Goal: Navigation & Orientation: Find specific page/section

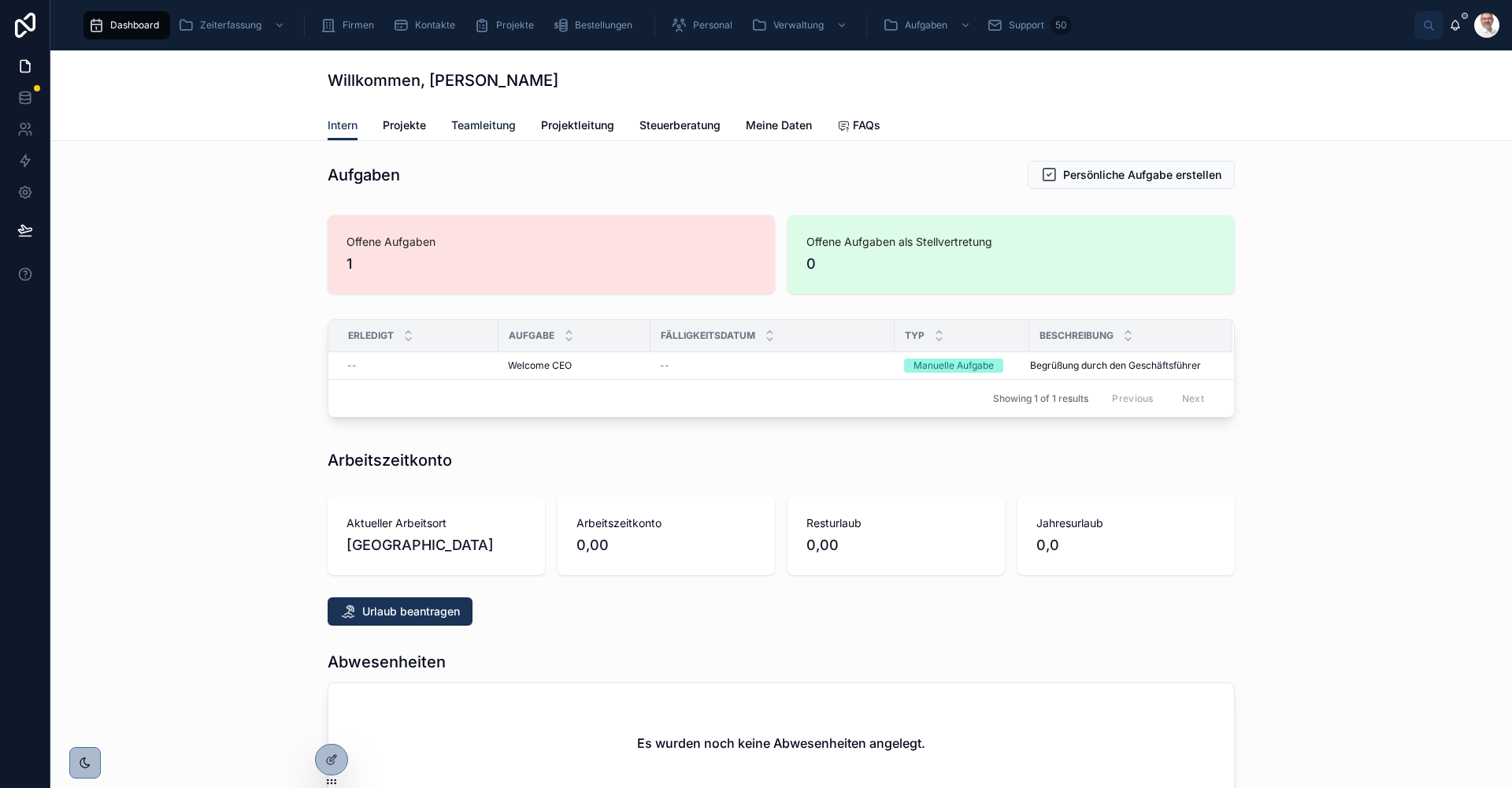
click at [497, 128] on span "Teamleitung" at bounding box center [483, 125] width 65 height 16
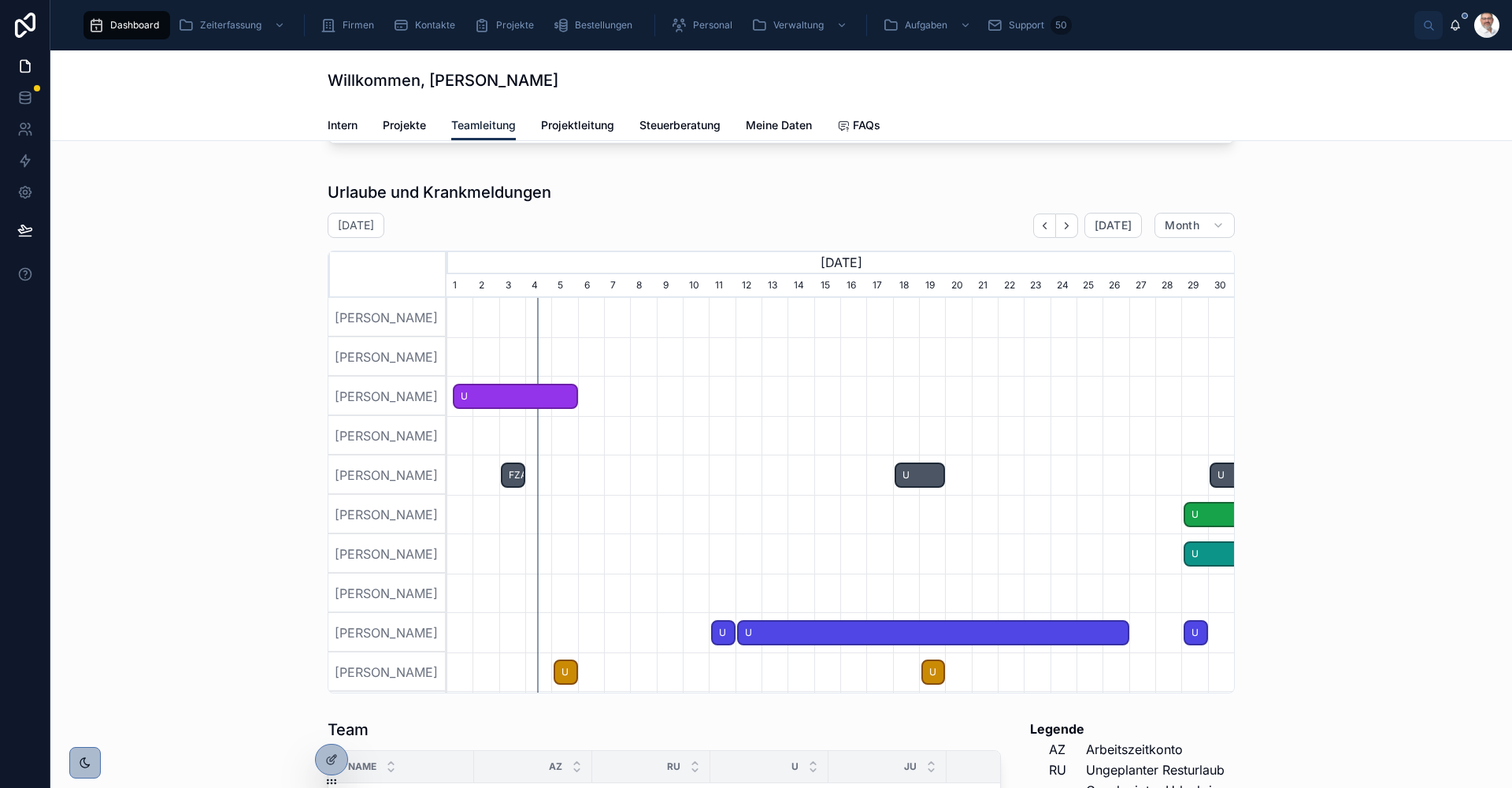
scroll to position [551, 0]
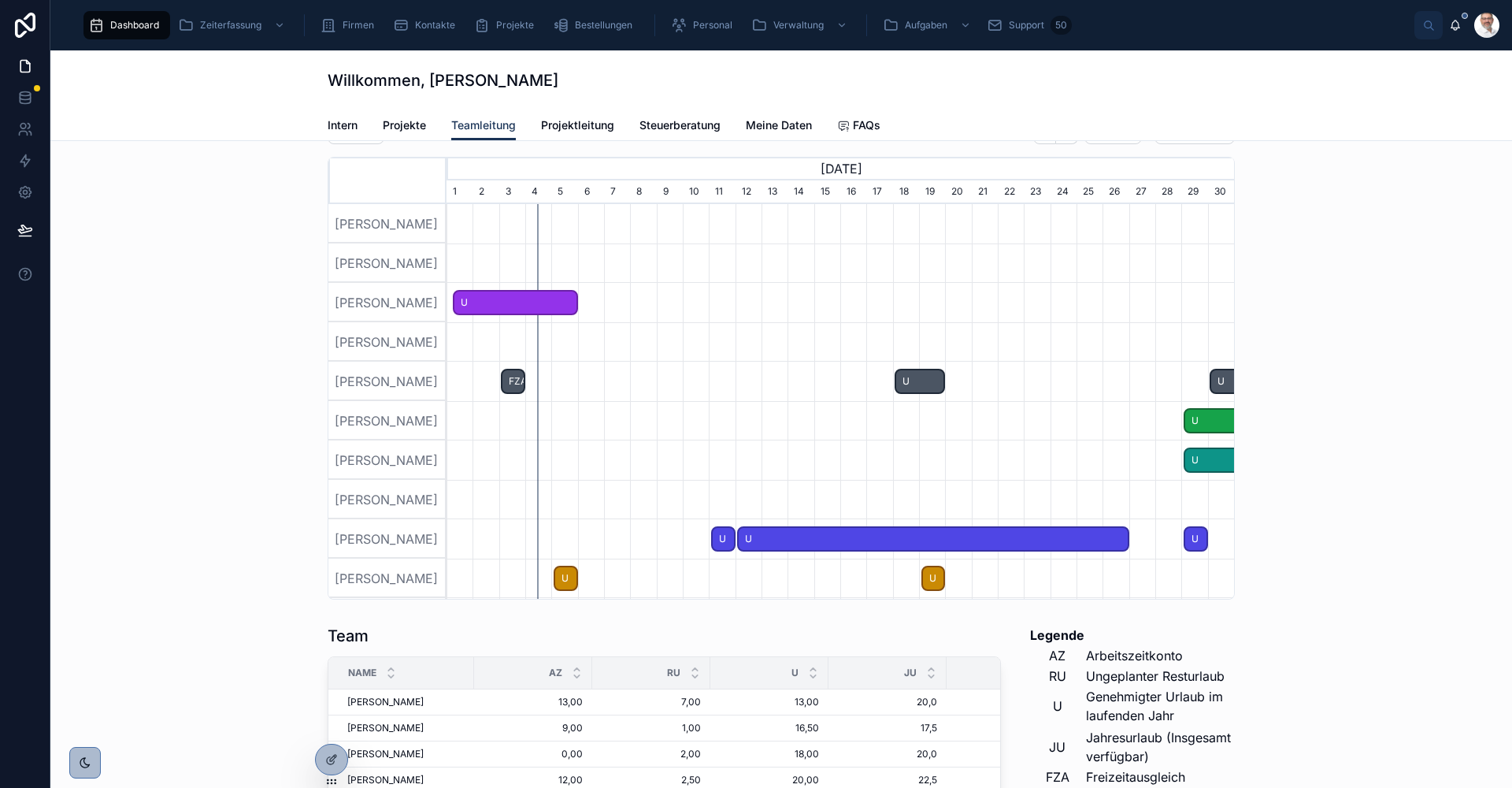
drag, startPoint x: 1026, startPoint y: 278, endPoint x: 1011, endPoint y: 423, distance: 145.8
click at [1025, 283] on div at bounding box center [840, 263] width 2362 height 40
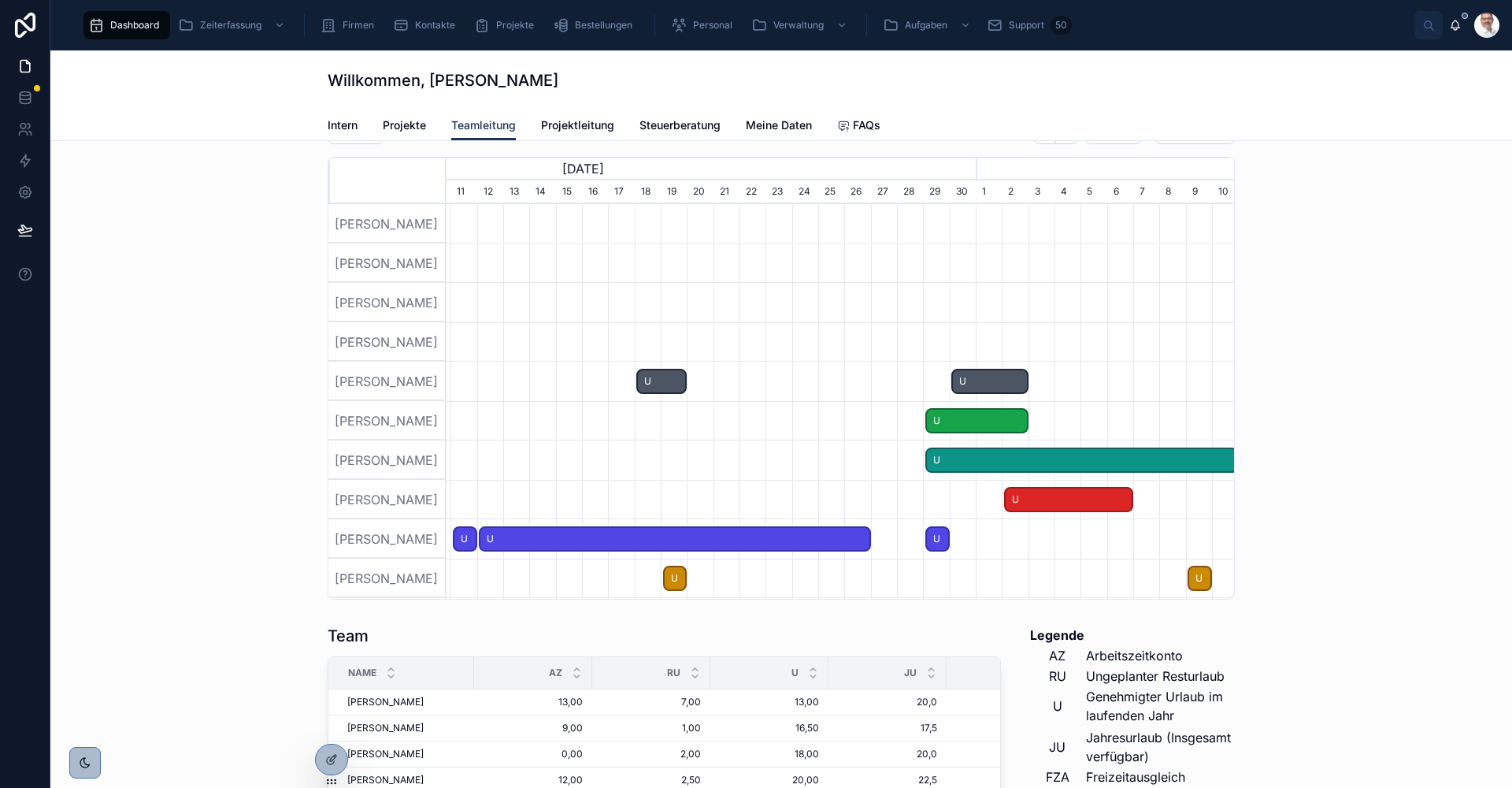
scroll to position [0, 1127]
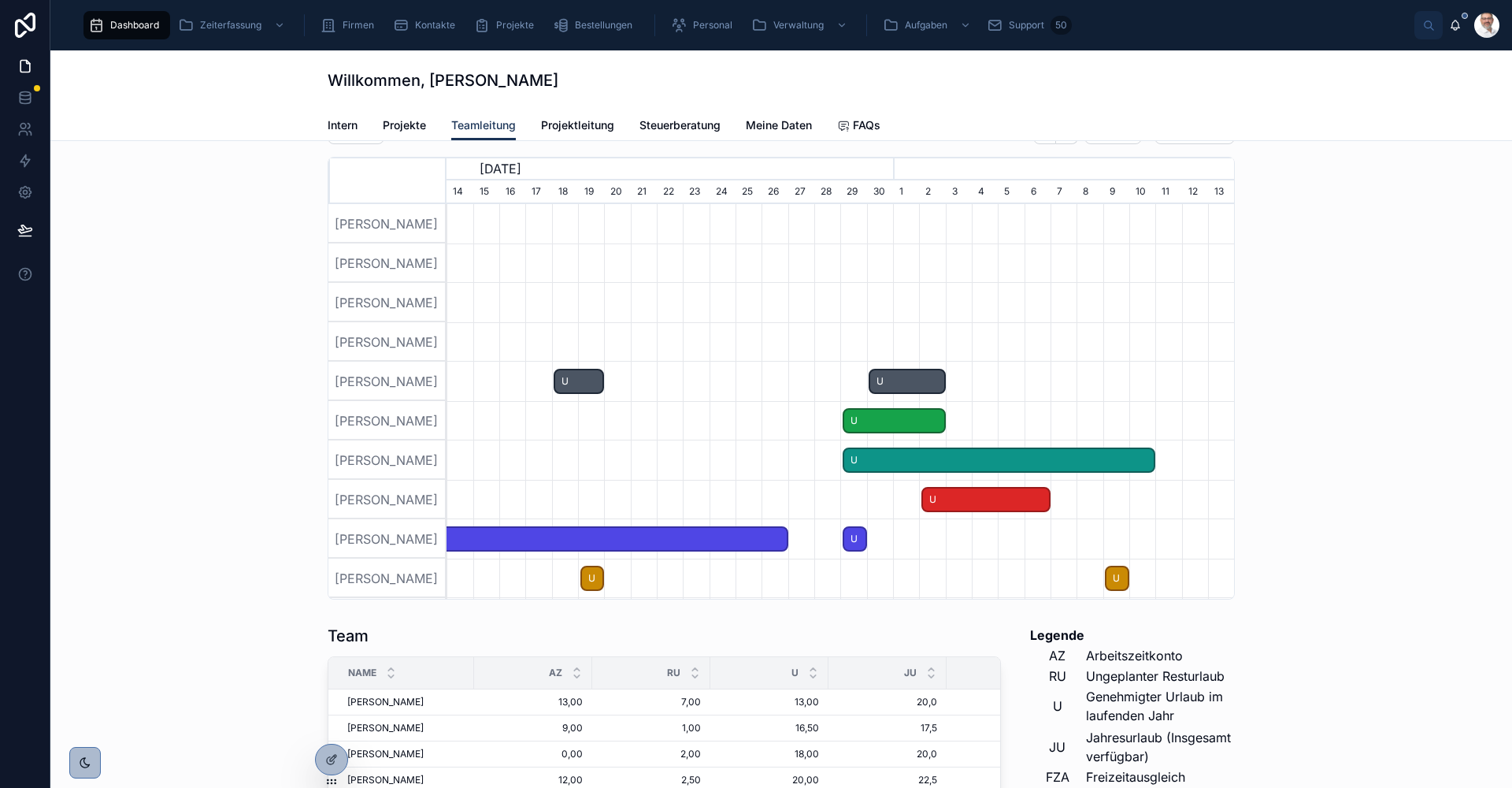
drag, startPoint x: 1014, startPoint y: 470, endPoint x: 594, endPoint y: 503, distance: 421.3
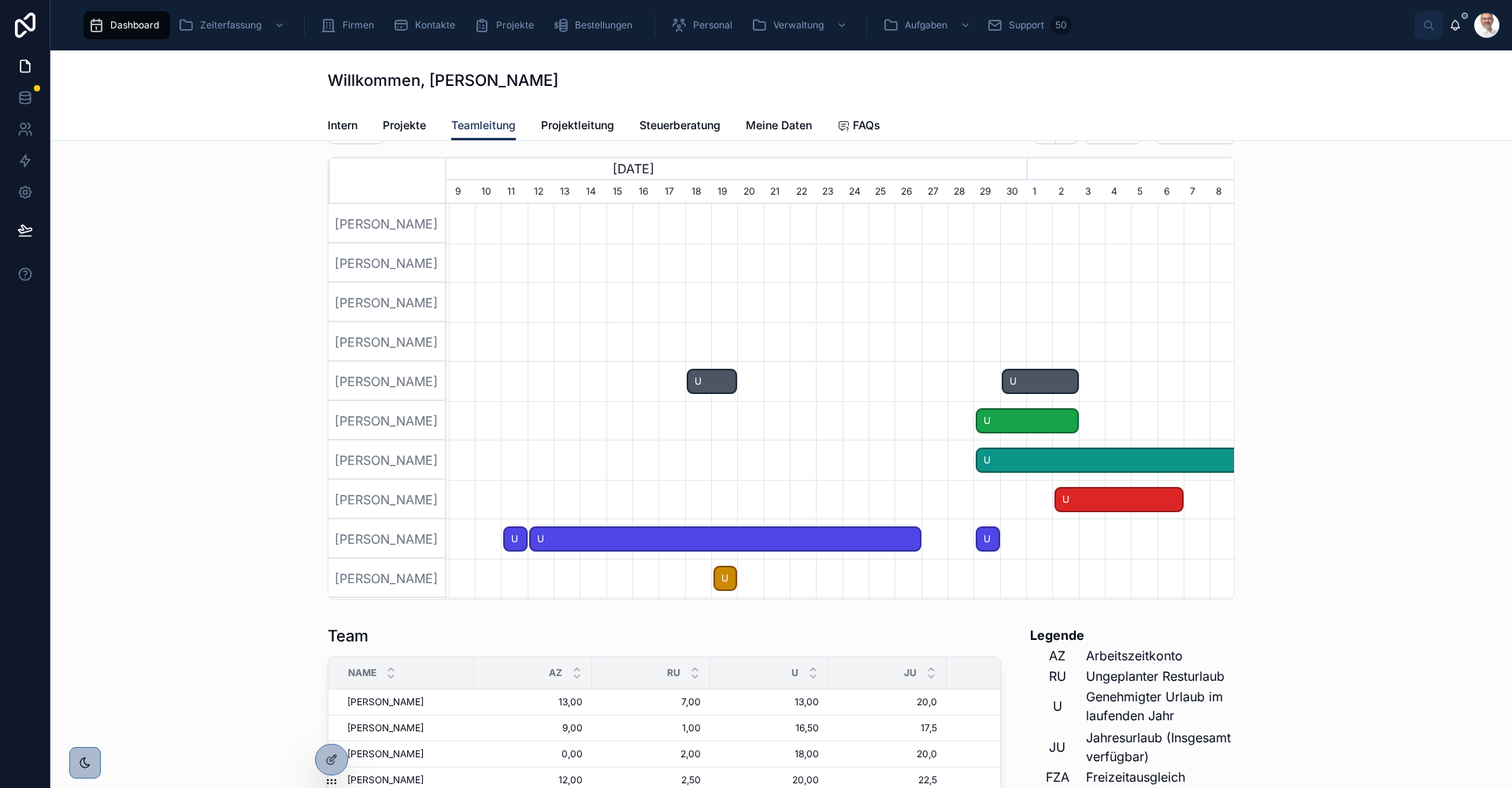
scroll to position [0, 967]
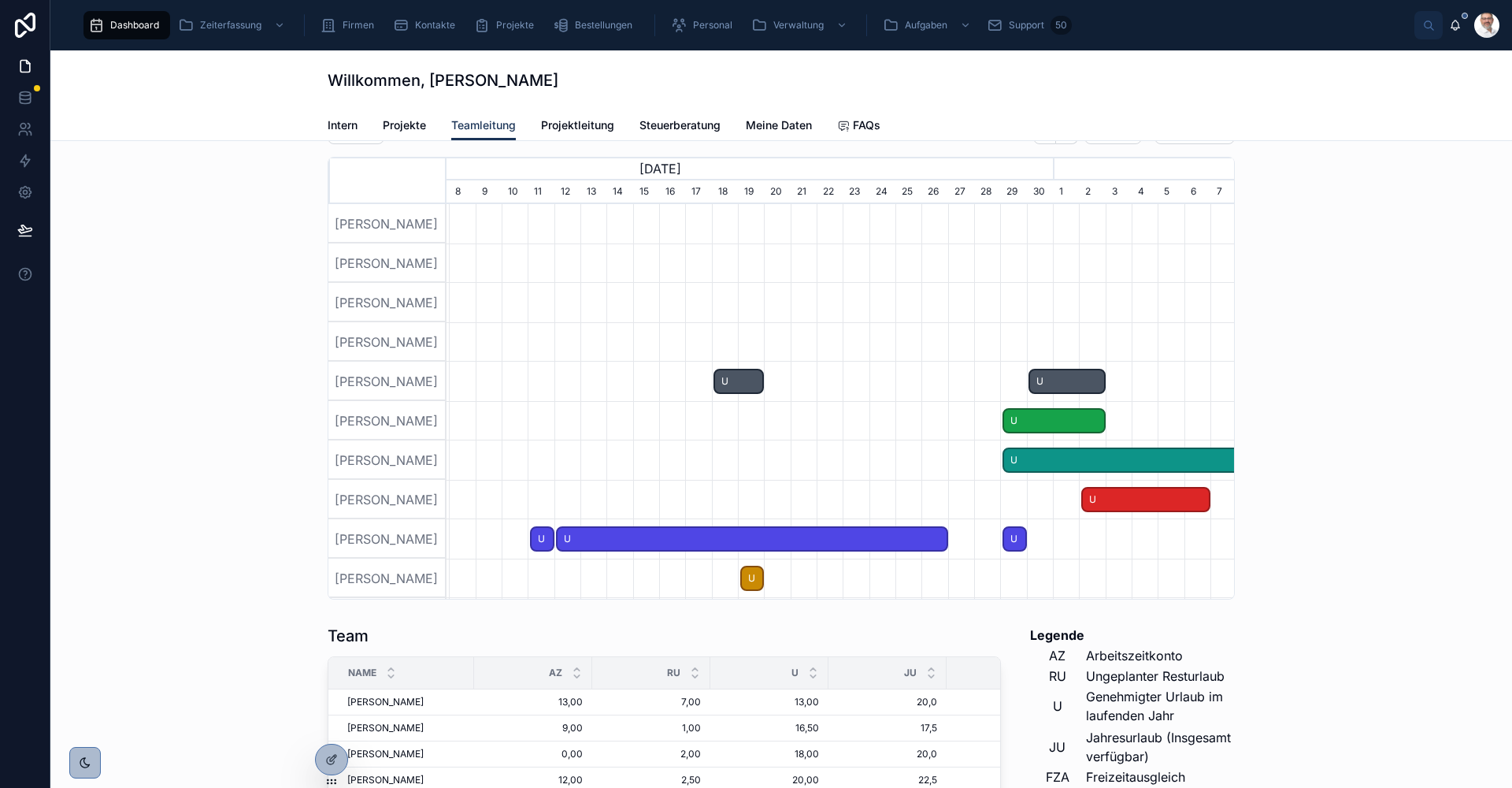
drag, startPoint x: 745, startPoint y: 448, endPoint x: 977, endPoint y: 447, distance: 232.0
click at [977, 440] on div at bounding box center [660, 420] width 2362 height 40
click at [601, 24] on span "Bestellungen" at bounding box center [603, 24] width 57 height 13
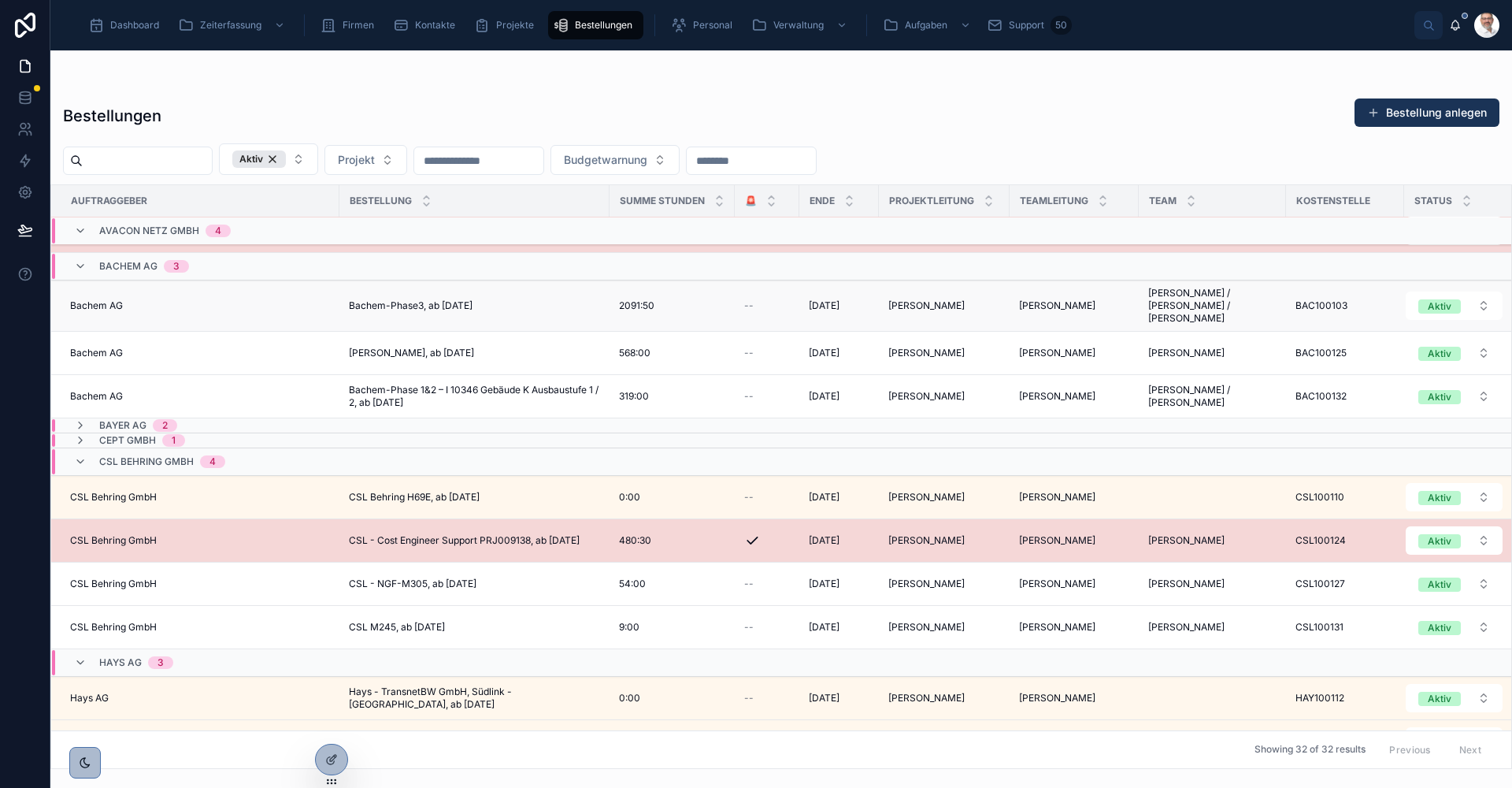
scroll to position [394, 0]
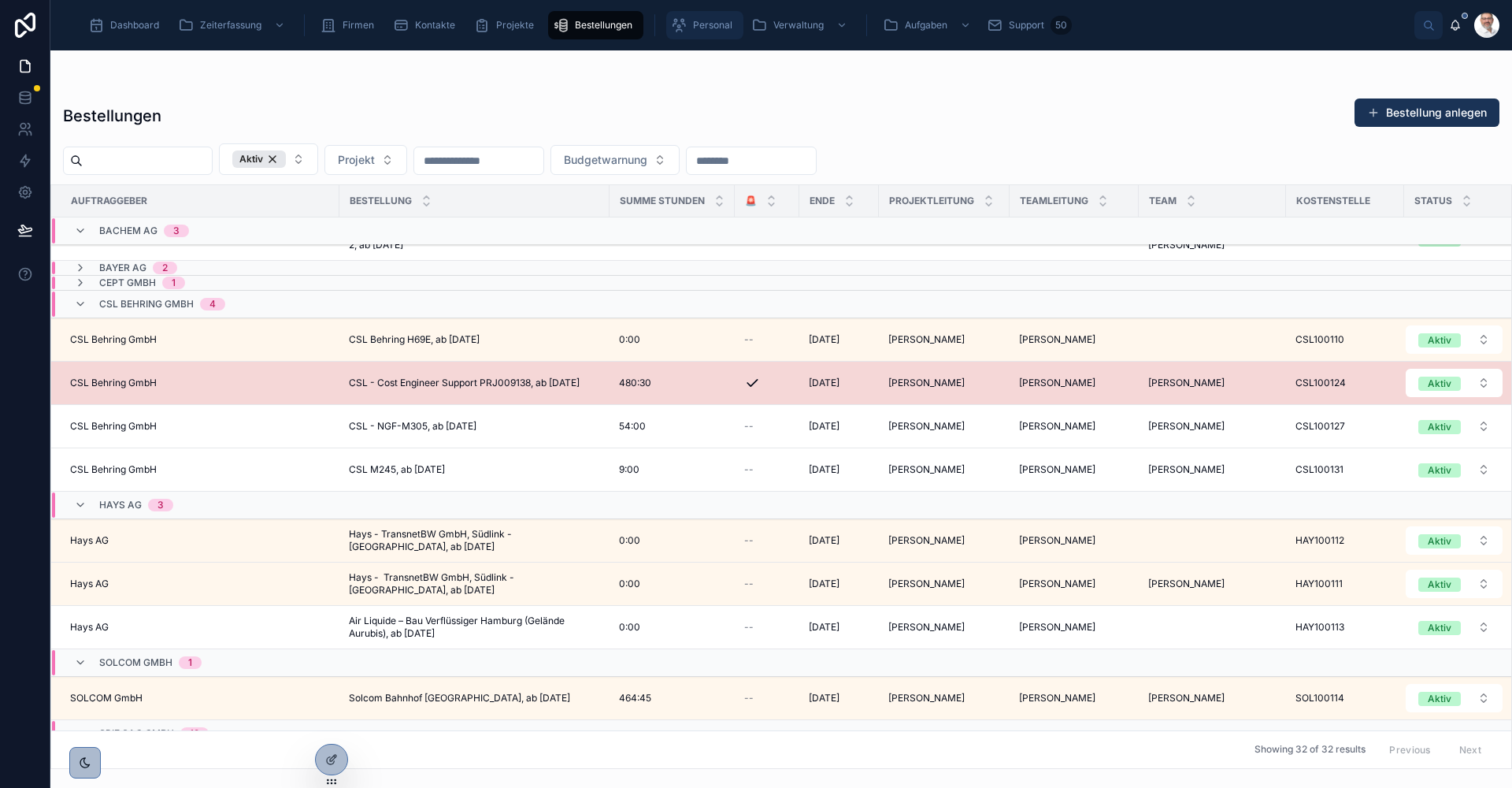
click at [709, 24] on span "Personal" at bounding box center [713, 24] width 40 height 13
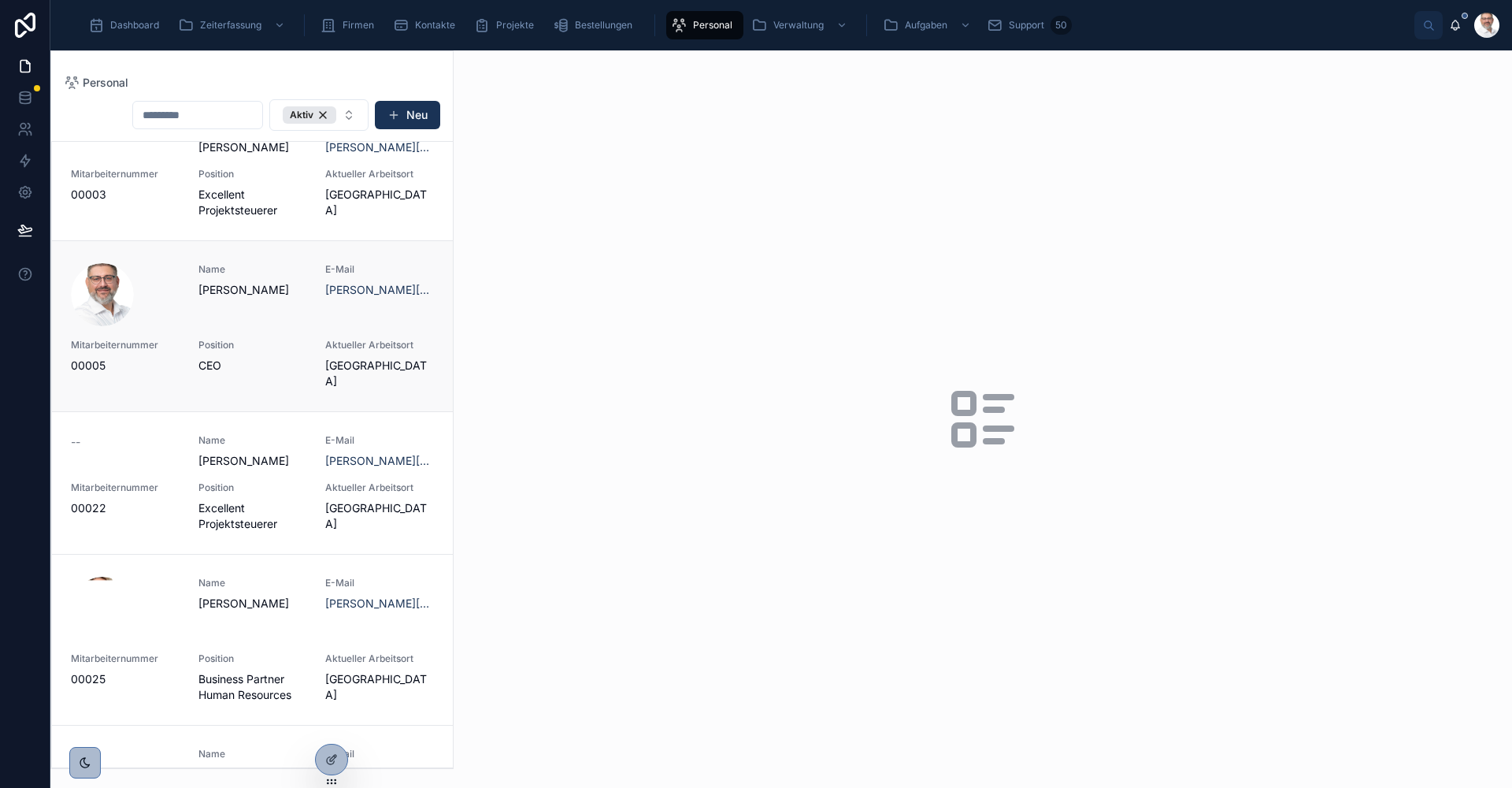
scroll to position [472, 0]
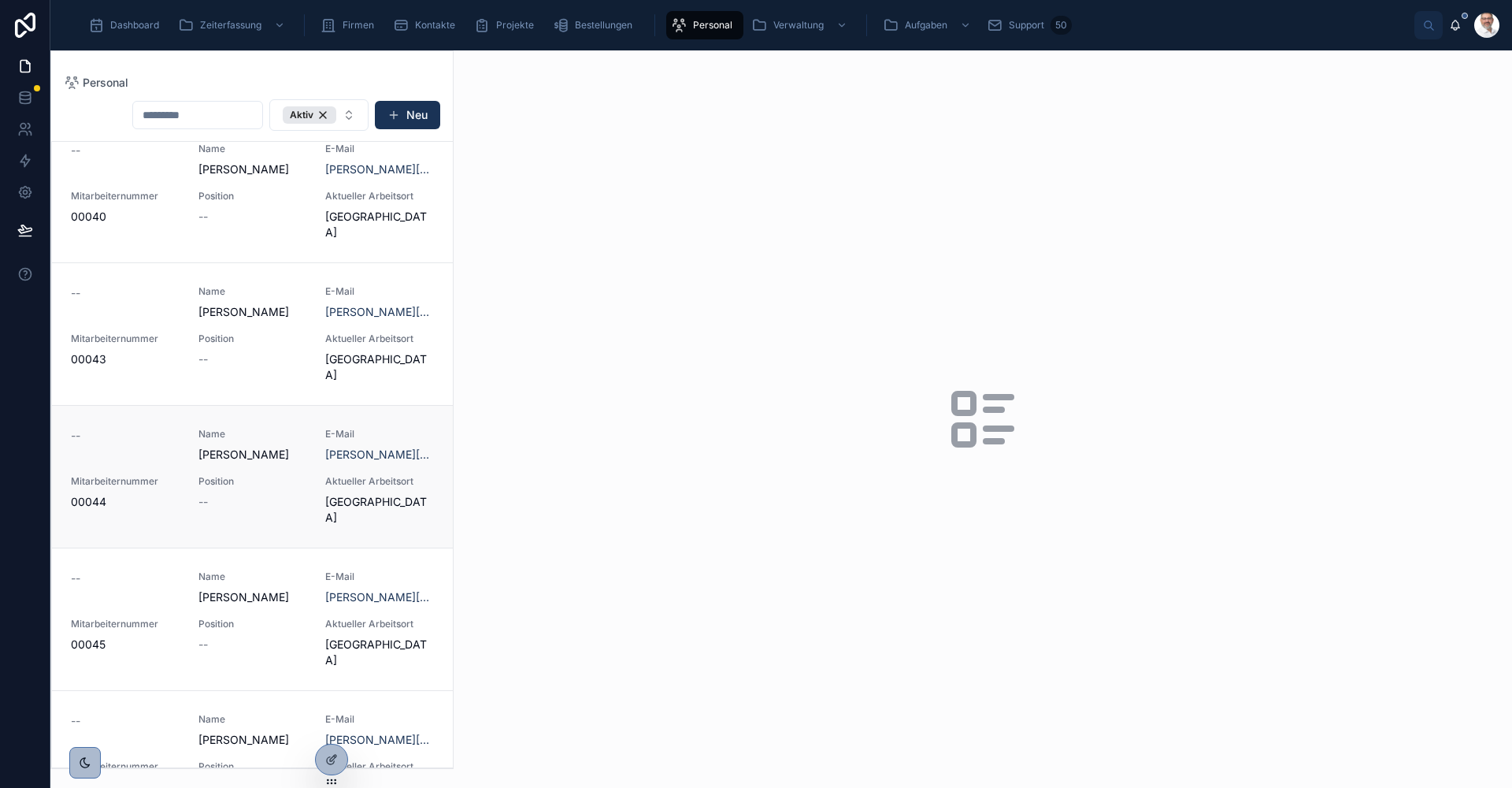
click at [268, 494] on div "--" at bounding box center [252, 502] width 109 height 16
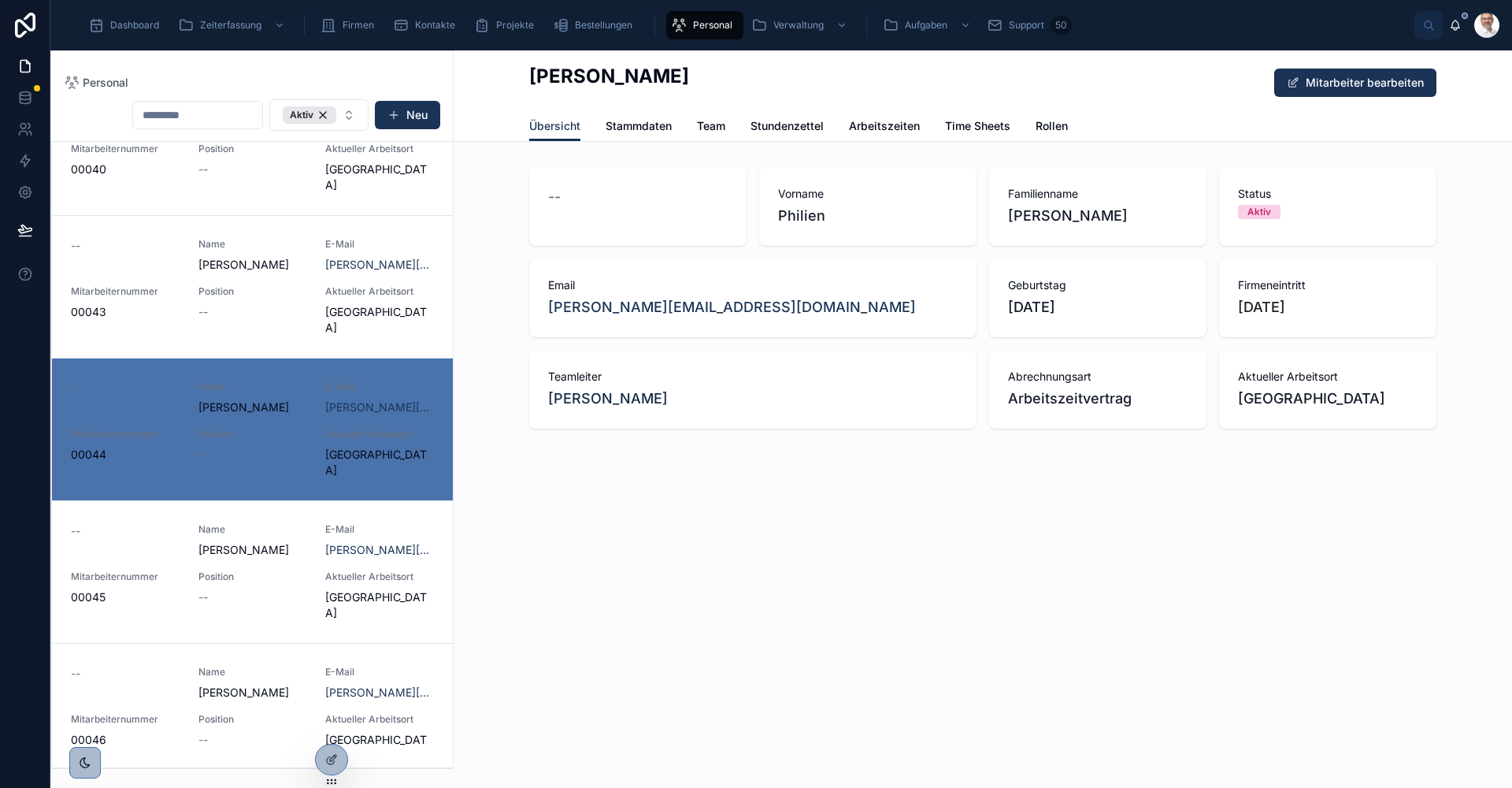
scroll to position [1513, 0]
